Goal: Entertainment & Leisure: Browse casually

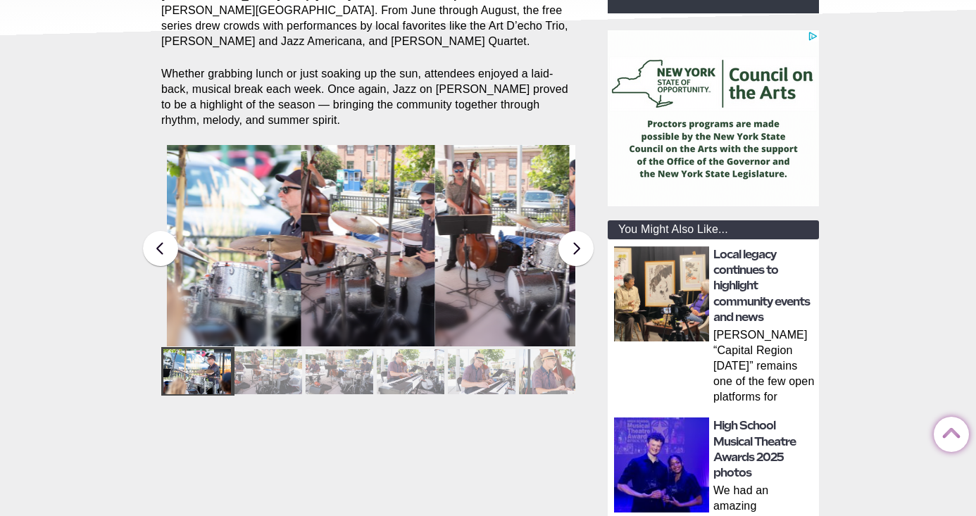
scroll to position [293, 0]
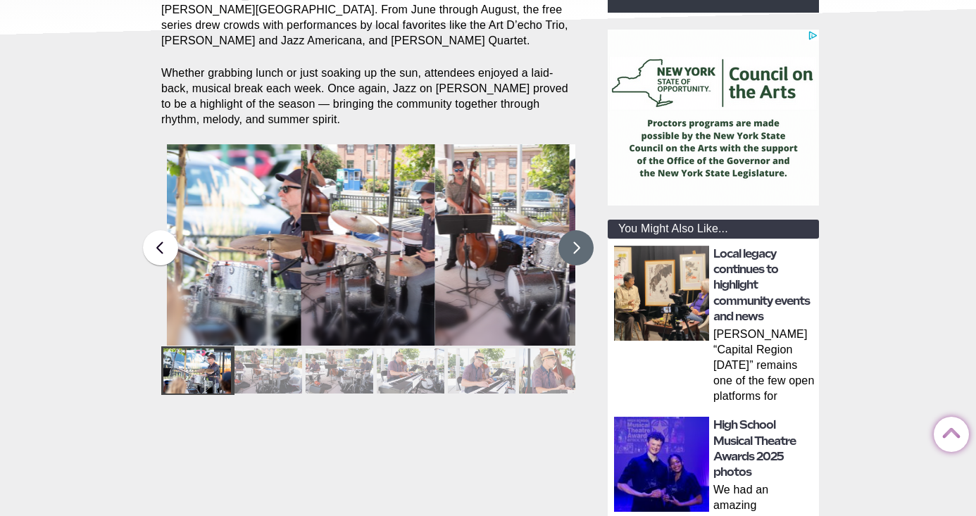
click at [561, 232] on button at bounding box center [576, 247] width 35 height 35
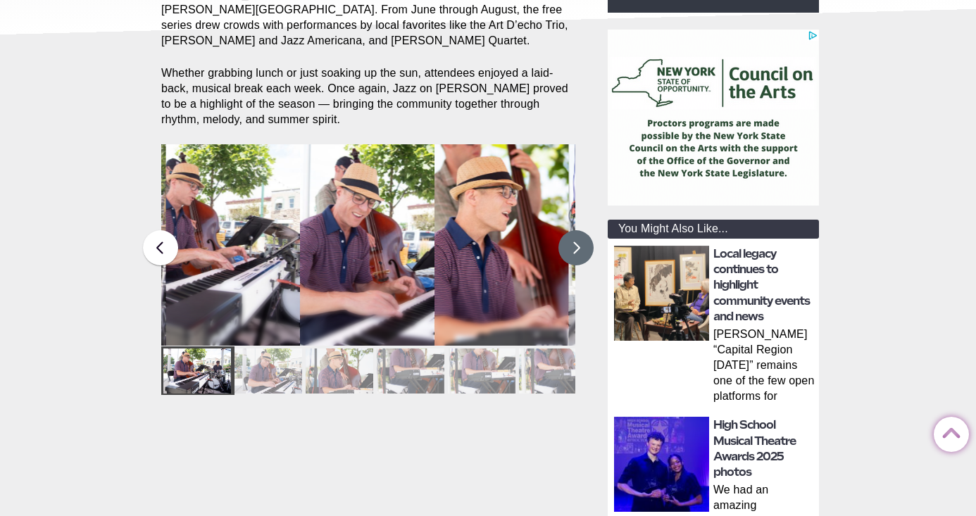
click at [570, 230] on button at bounding box center [576, 247] width 35 height 35
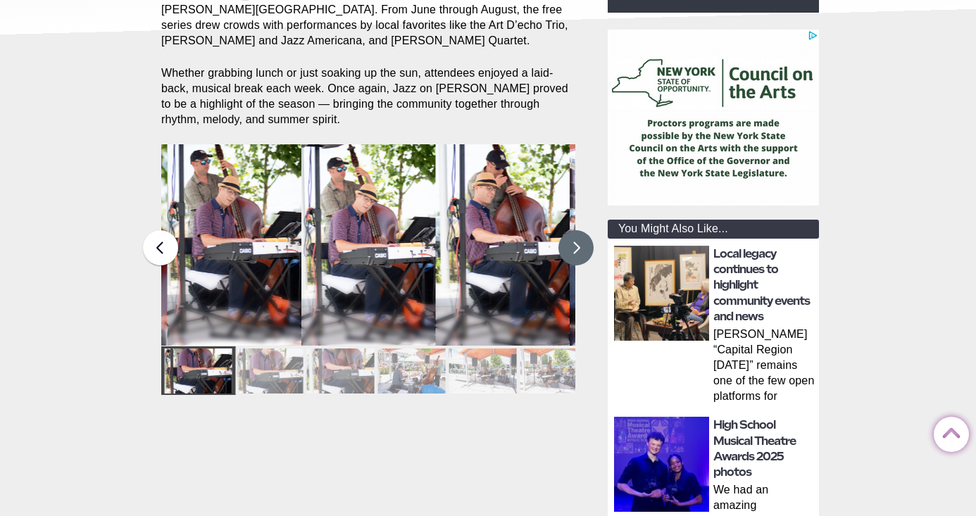
click at [570, 230] on button at bounding box center [576, 247] width 35 height 35
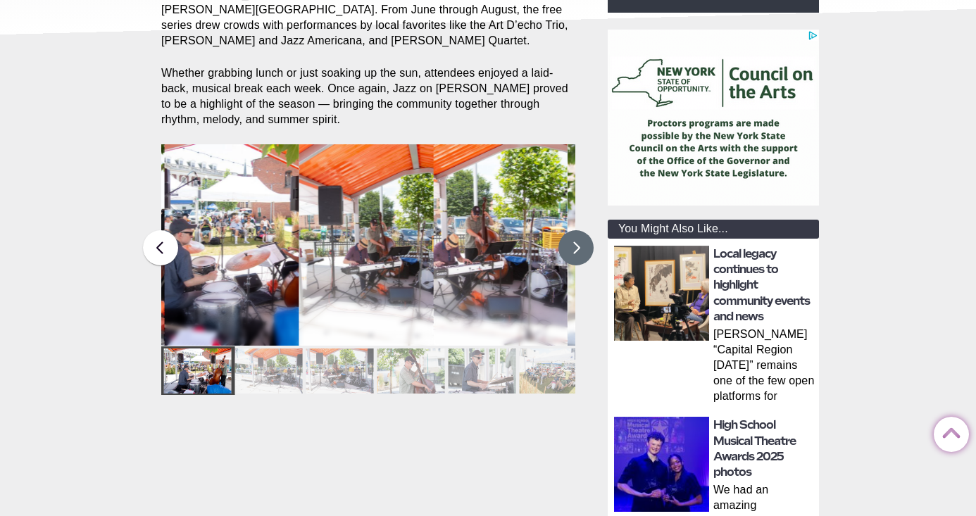
click at [570, 230] on button at bounding box center [576, 247] width 35 height 35
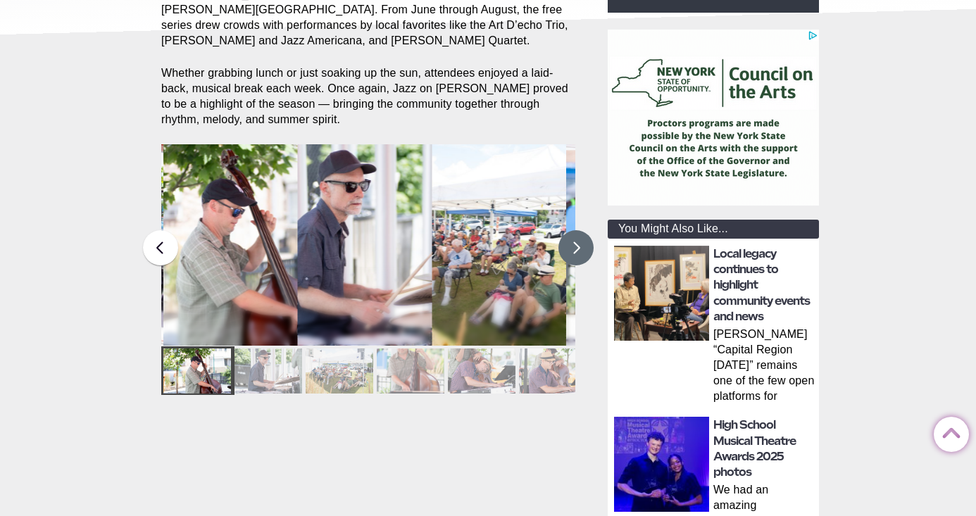
click at [570, 230] on button at bounding box center [576, 247] width 35 height 35
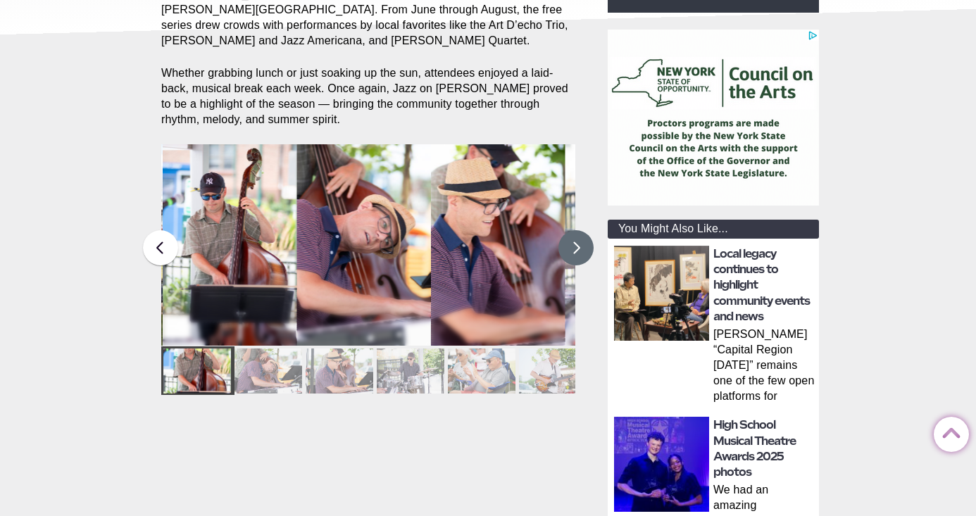
click at [577, 230] on button at bounding box center [576, 247] width 35 height 35
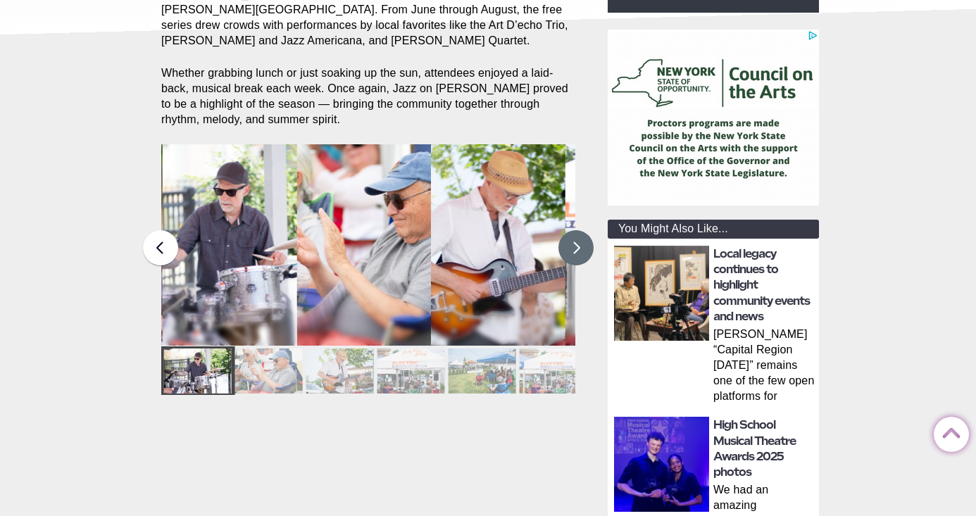
click at [577, 230] on button at bounding box center [576, 247] width 35 height 35
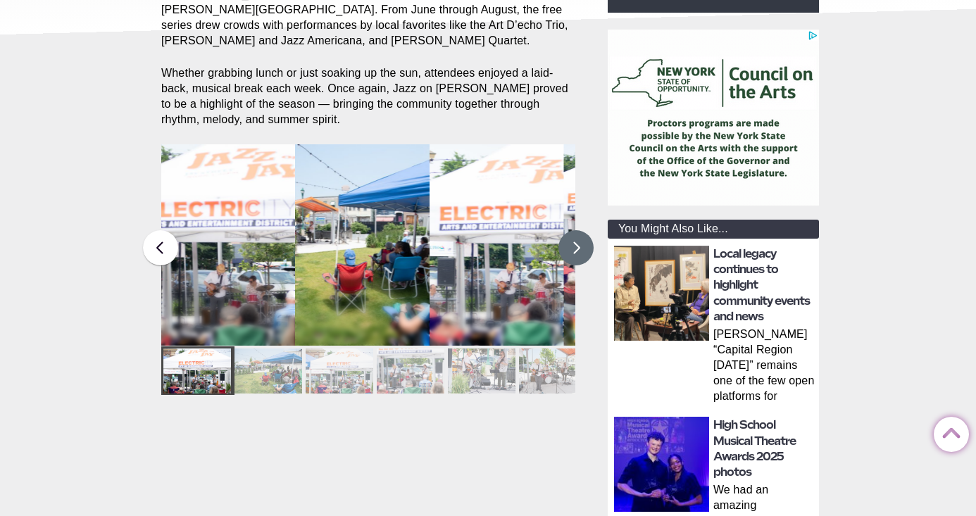
click at [577, 230] on button at bounding box center [576, 247] width 35 height 35
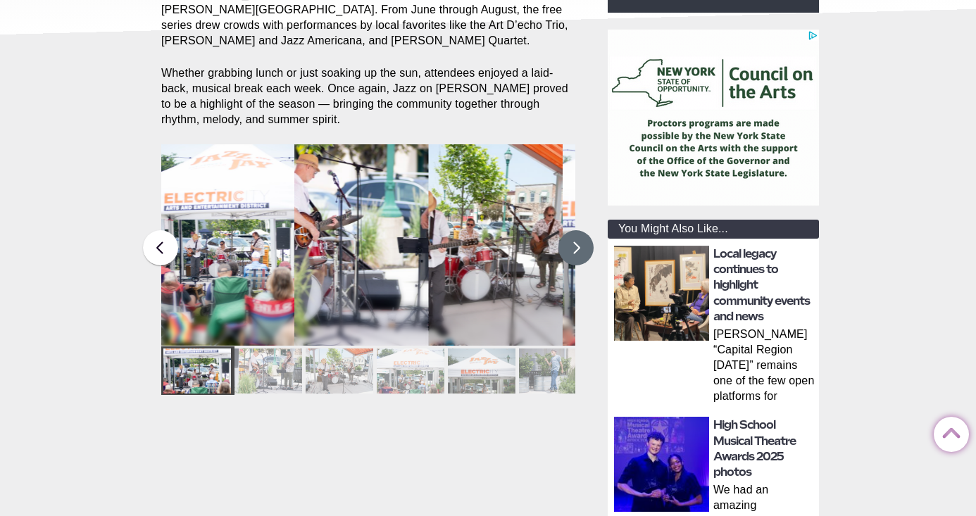
click at [577, 230] on button at bounding box center [576, 247] width 35 height 35
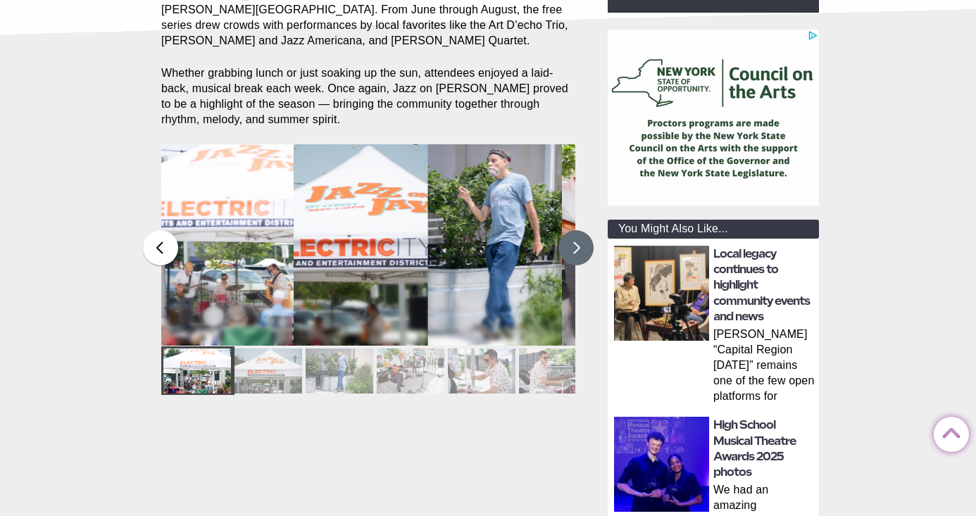
click at [577, 230] on button at bounding box center [576, 247] width 35 height 35
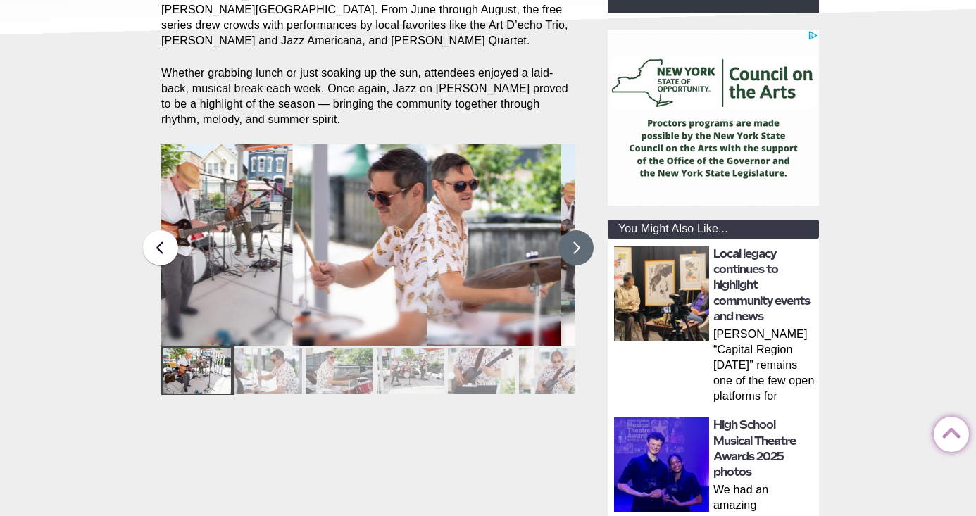
click at [577, 230] on button at bounding box center [576, 247] width 35 height 35
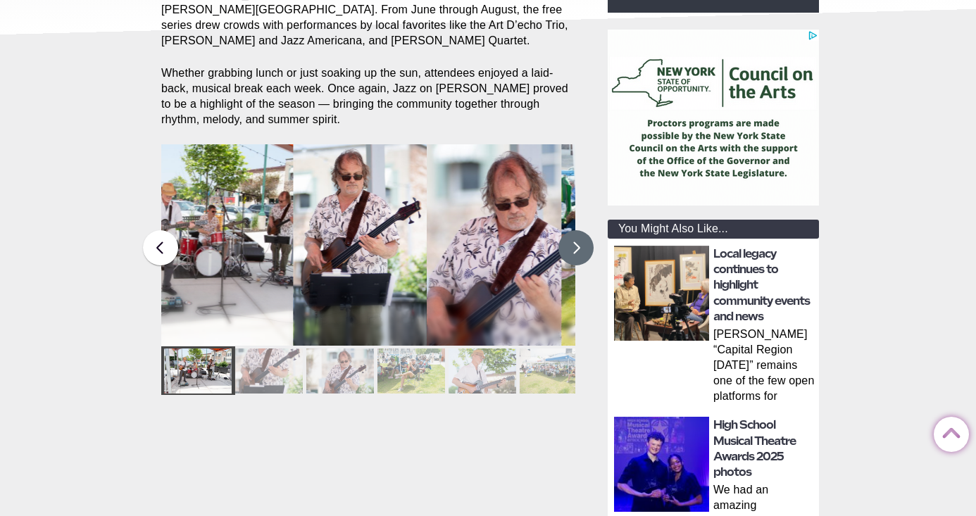
click at [577, 230] on button at bounding box center [576, 247] width 35 height 35
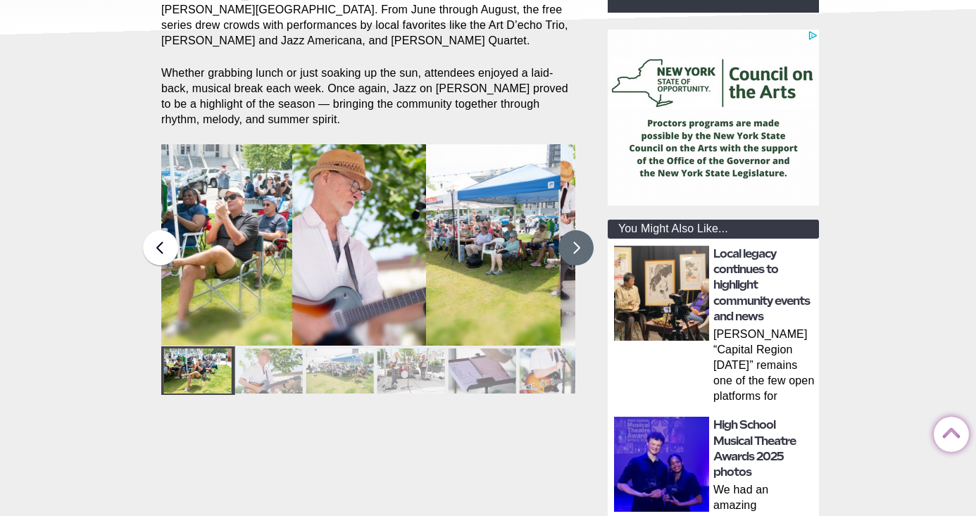
click at [577, 230] on button at bounding box center [576, 247] width 35 height 35
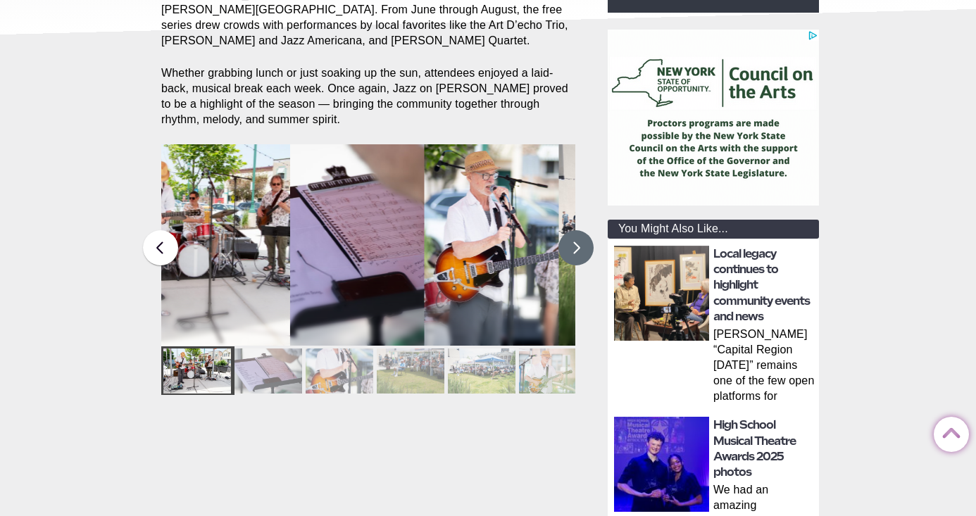
click at [577, 230] on button at bounding box center [576, 247] width 35 height 35
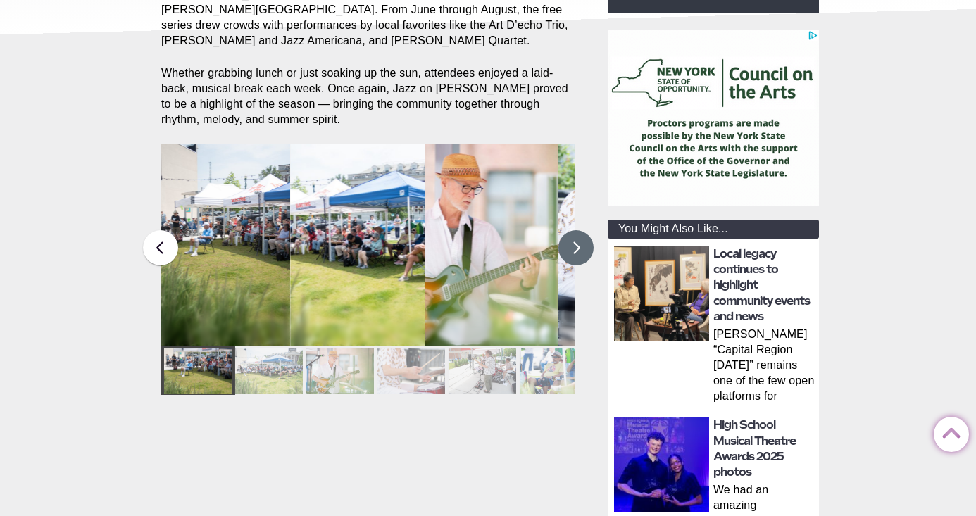
click at [577, 230] on button at bounding box center [576, 247] width 35 height 35
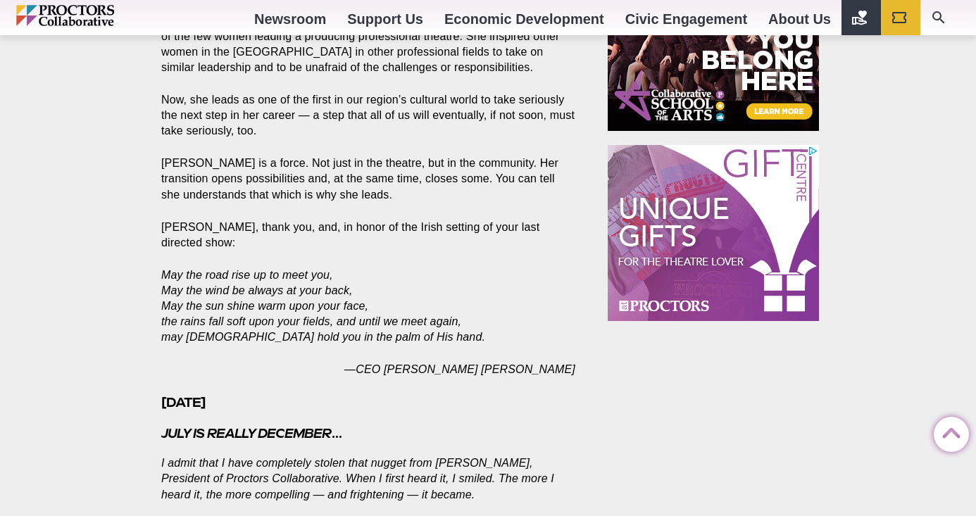
scroll to position [1043, 0]
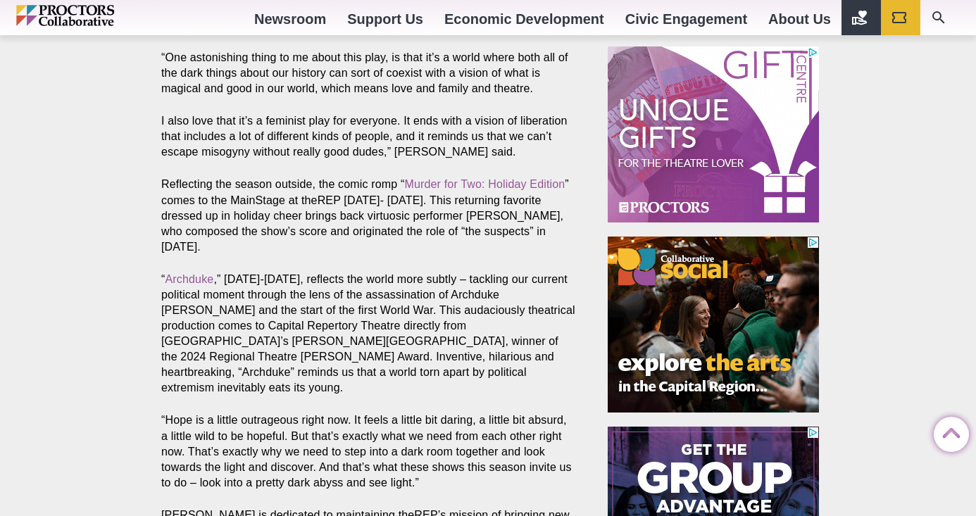
scroll to position [1162, 0]
